Goal: Transaction & Acquisition: Purchase product/service

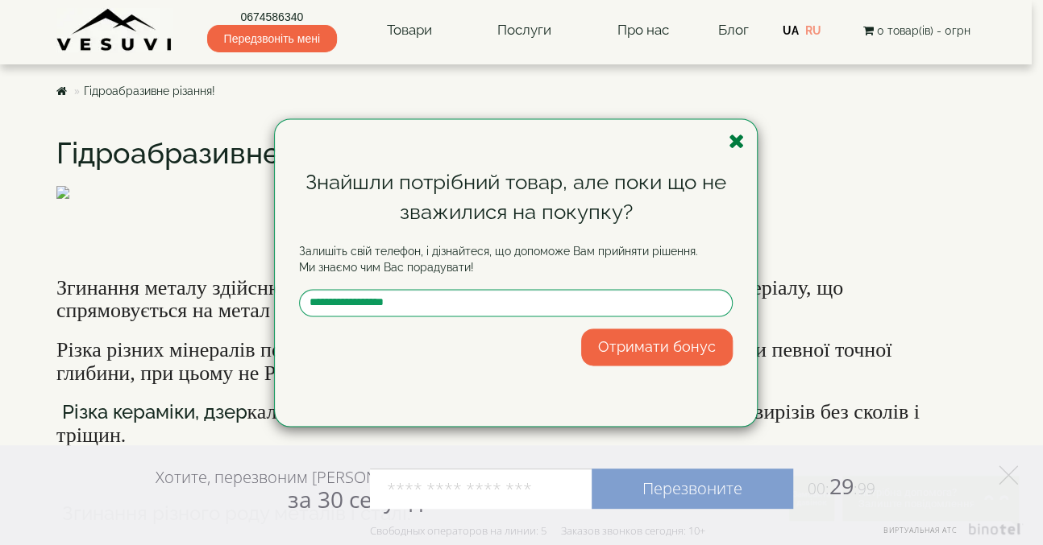
click at [736, 144] on icon "button" at bounding box center [736, 141] width 16 height 20
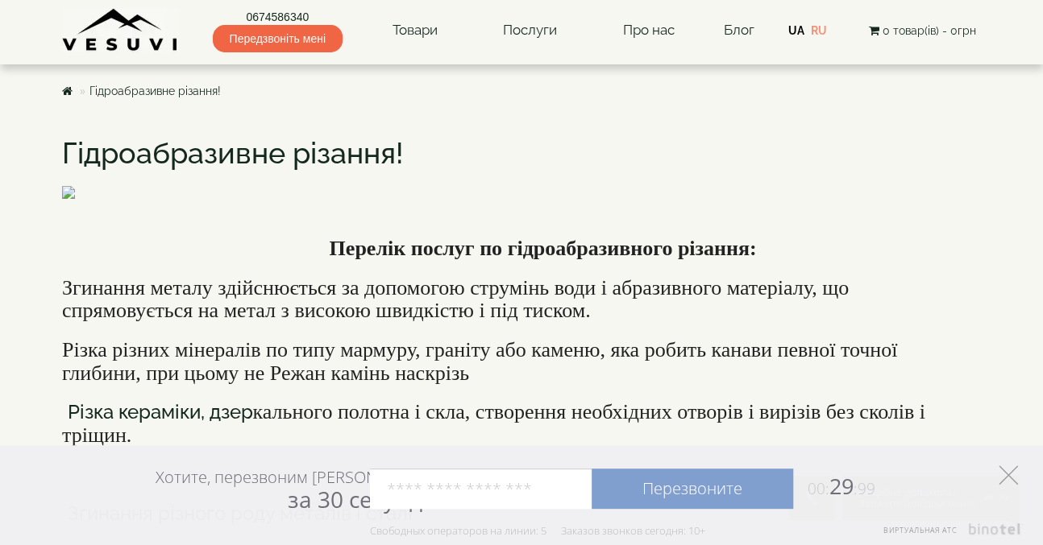
click at [1009, 475] on polygon at bounding box center [1007, 475] width 19 height 19
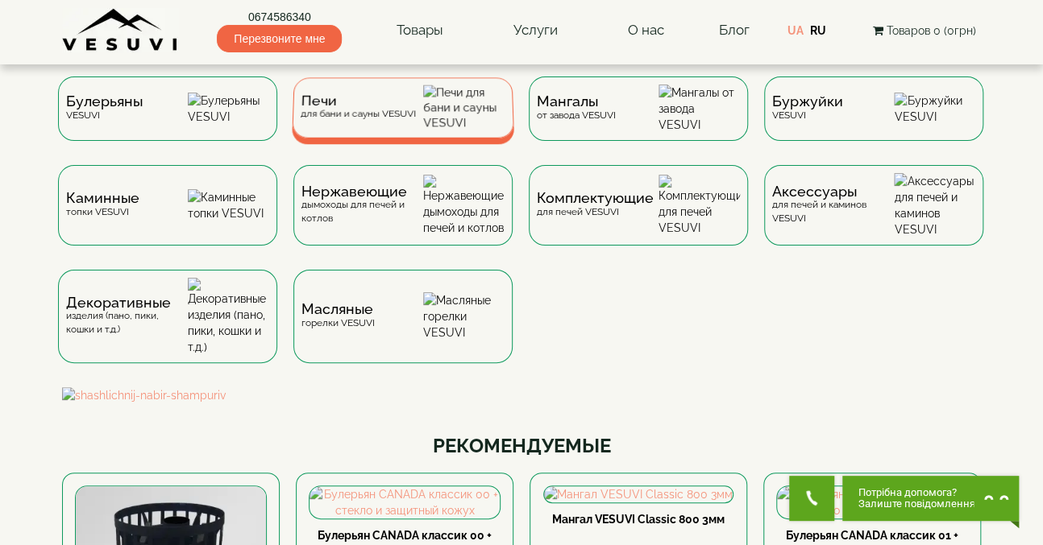
click at [404, 115] on div "Печи для бани и сауны VESUVI" at bounding box center [358, 107] width 115 height 25
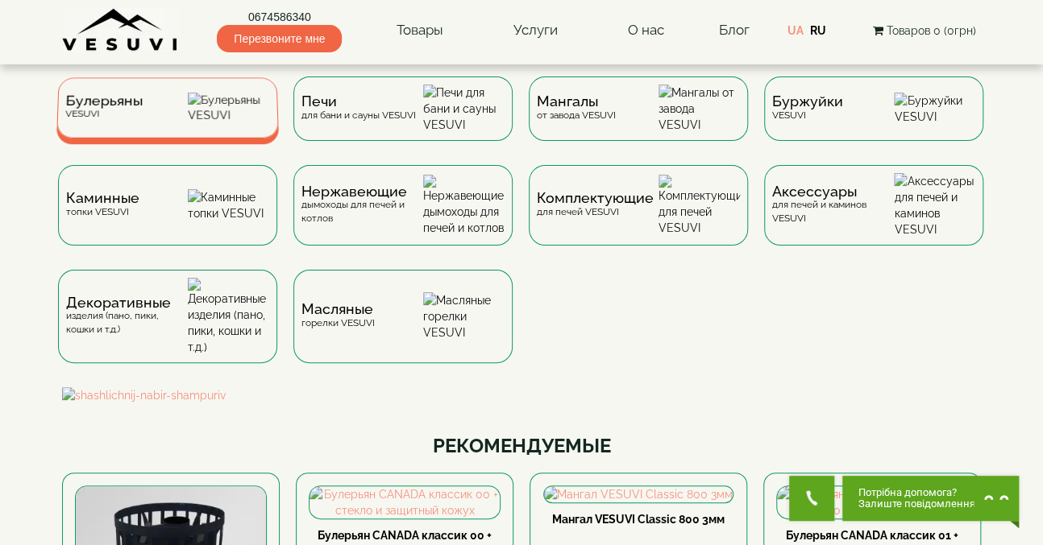
click at [147, 108] on div "Булерьяны VESUVI" at bounding box center [167, 107] width 222 height 60
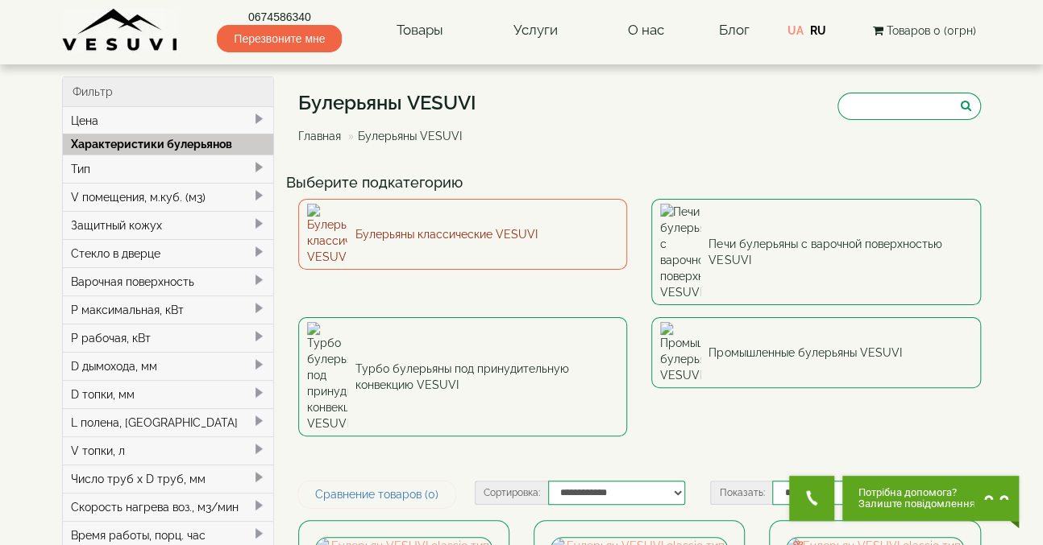
click at [485, 222] on link "Булерьяны классические VESUVI" at bounding box center [463, 234] width 330 height 71
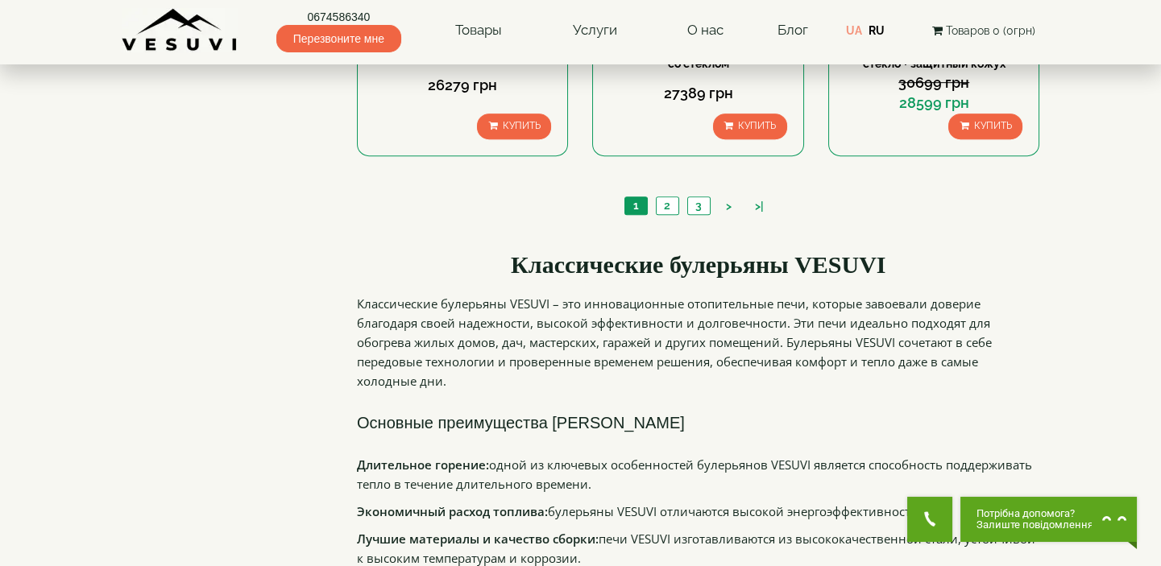
scroll to position [1538, 0]
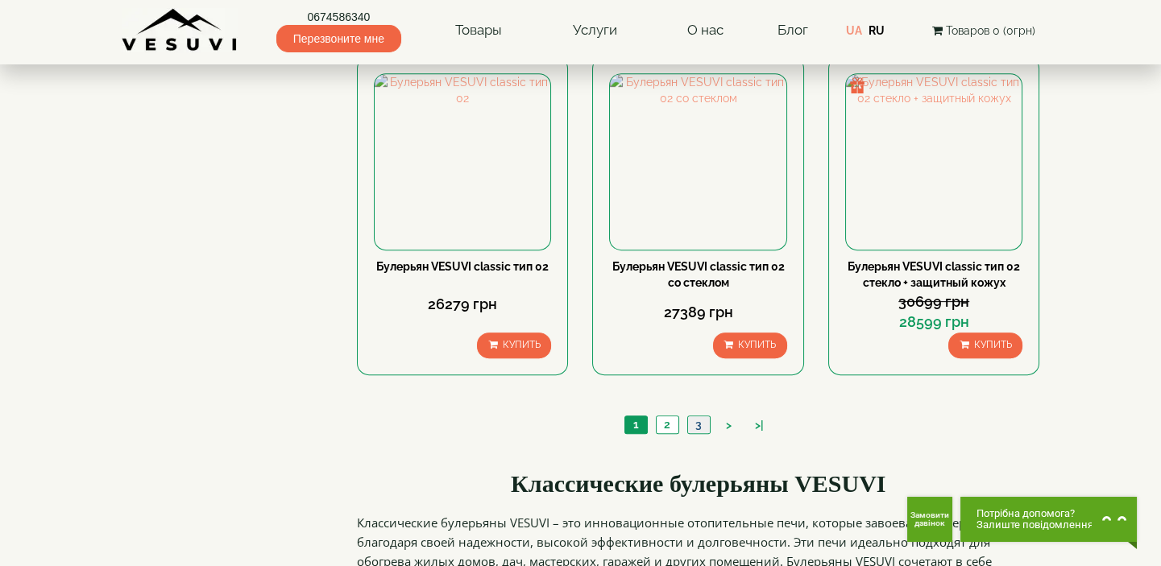
click at [694, 422] on link "3" at bounding box center [698, 425] width 23 height 17
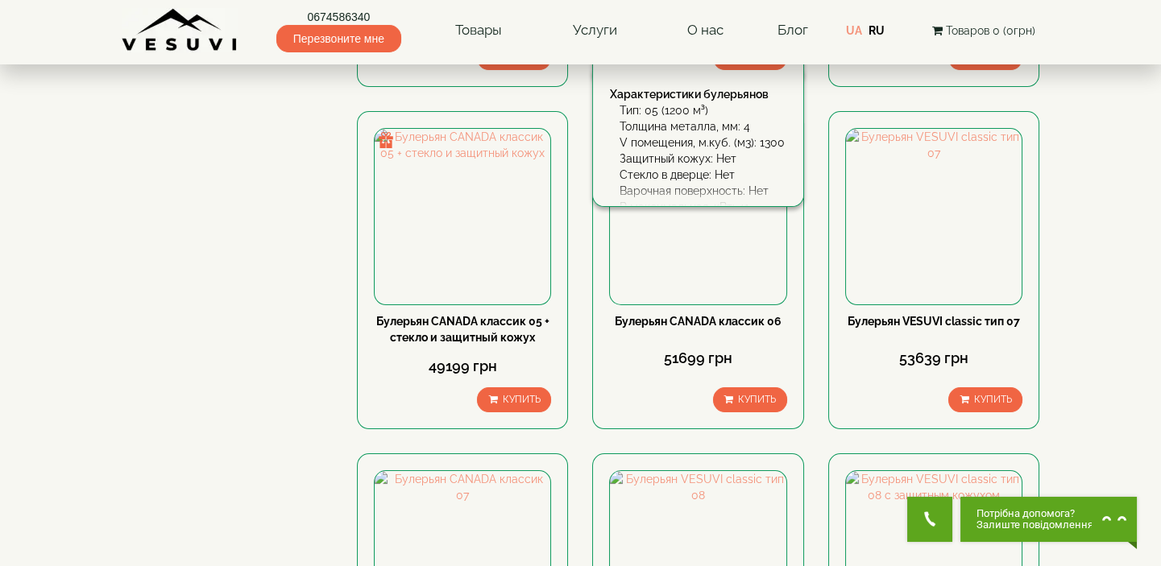
scroll to position [878, 0]
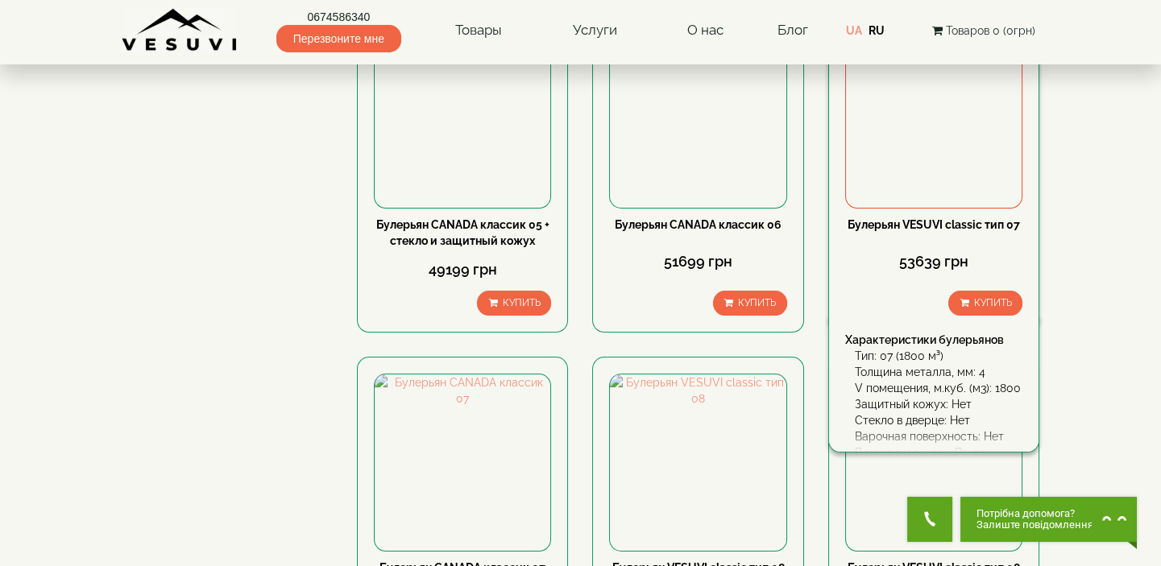
click at [940, 220] on link "Булерьян VESUVI classic тип 07" at bounding box center [934, 224] width 172 height 13
